Goal: Find specific fact: Find specific fact

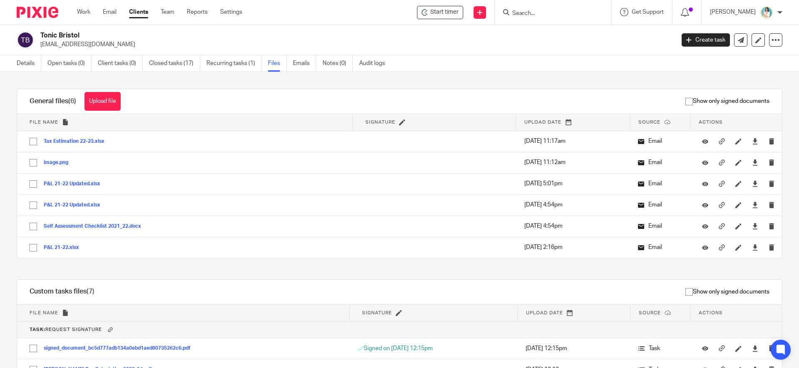
scroll to position [192, 0]
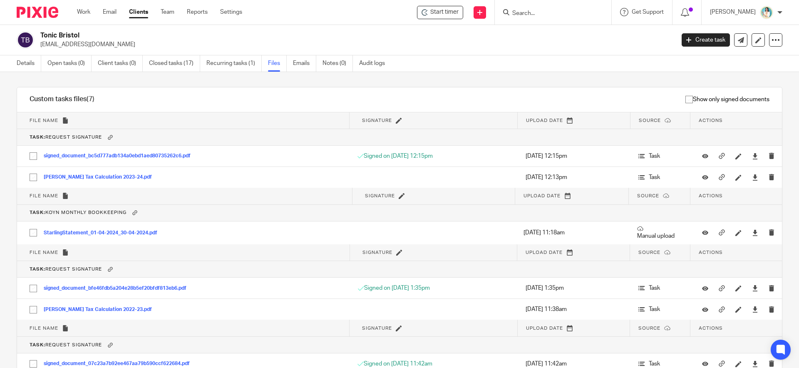
click at [140, 12] on link "Clients" at bounding box center [138, 12] width 19 height 8
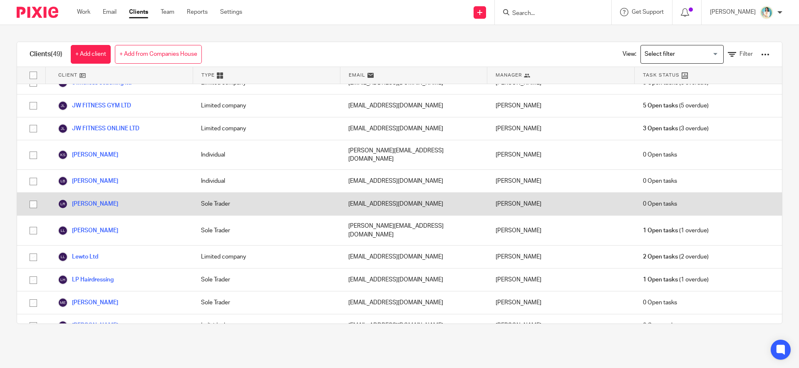
scroll to position [882, 0]
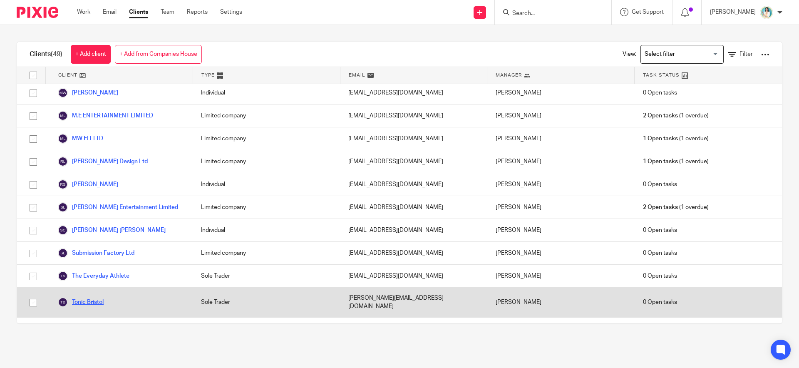
click at [96, 297] on link "Tonic Bristol" at bounding box center [81, 302] width 46 height 10
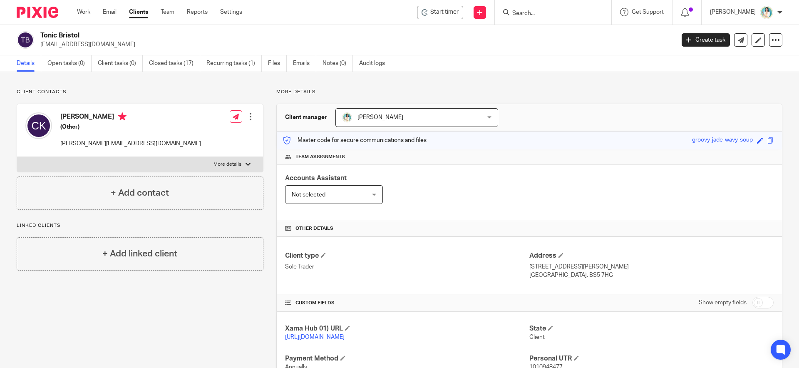
scroll to position [143, 0]
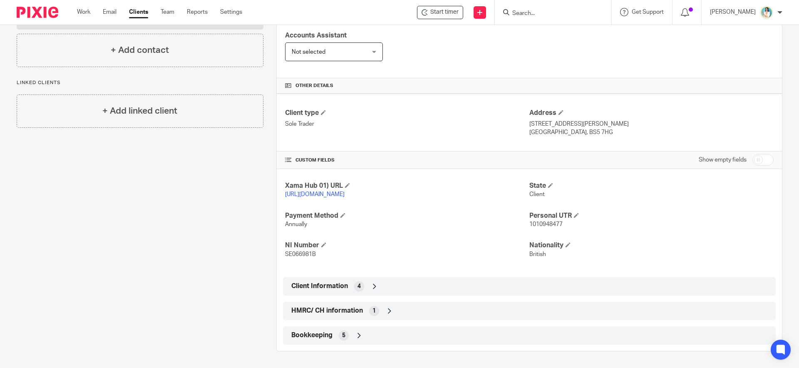
click at [565, 226] on p "1010948477" at bounding box center [651, 224] width 244 height 8
drag, startPoint x: 560, startPoint y: 226, endPoint x: 526, endPoint y: 226, distance: 33.7
click at [529, 226] on p "1010948477" at bounding box center [651, 224] width 244 height 8
copy span "1010948477"
drag, startPoint x: 283, startPoint y: 254, endPoint x: 313, endPoint y: 255, distance: 30.4
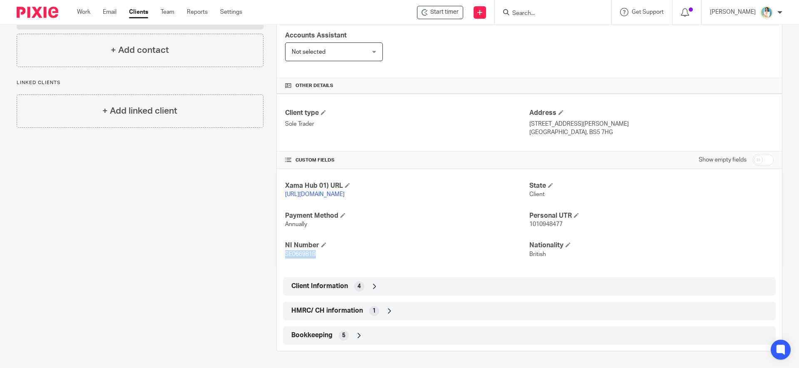
click at [313, 255] on div "Xama Hub 01) URL [URL][DOMAIN_NAME] State Client Payment Method Annually Person…" at bounding box center [529, 220] width 505 height 102
copy span "SE066981B"
drag, startPoint x: 525, startPoint y: 225, endPoint x: 559, endPoint y: 224, distance: 33.7
click at [559, 224] on p "1010948477" at bounding box center [651, 224] width 244 height 8
copy span "1010948477"
